Goal: Find specific page/section: Find specific page/section

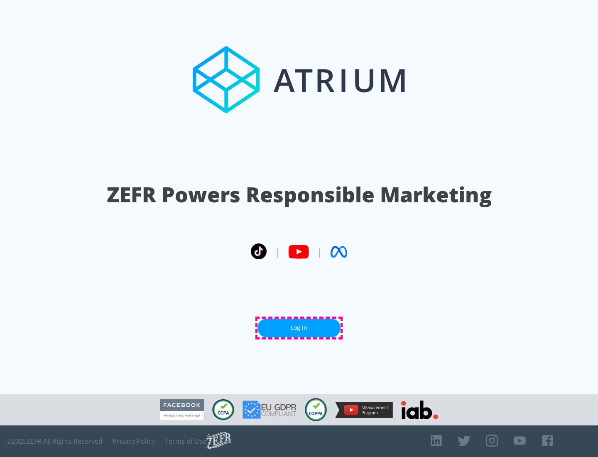
click at [299, 328] on link "Log In" at bounding box center [298, 327] width 83 height 19
